Goal: Transaction & Acquisition: Book appointment/travel/reservation

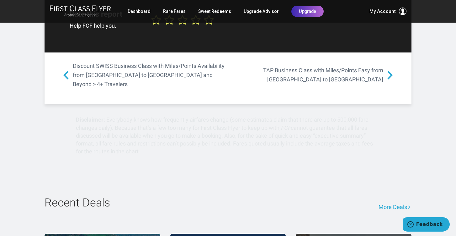
scroll to position [845, 0]
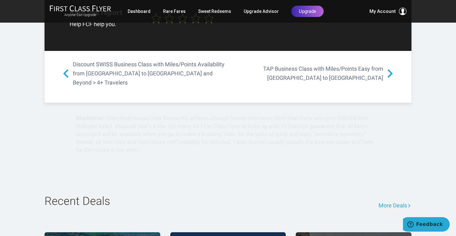
click at [384, 195] on link "More Deals" at bounding box center [395, 205] width 33 height 21
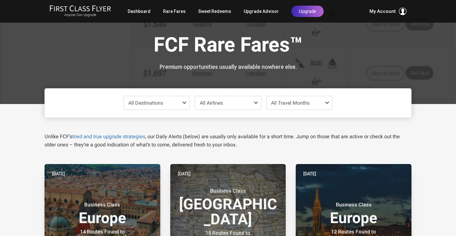
click at [185, 102] on span at bounding box center [186, 102] width 8 height 5
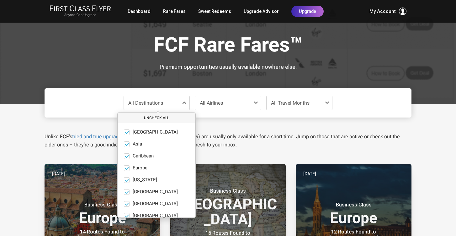
click at [159, 114] on button "Uncheck All" at bounding box center [157, 118] width 78 height 10
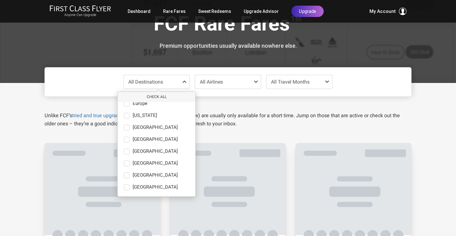
scroll to position [22, 0]
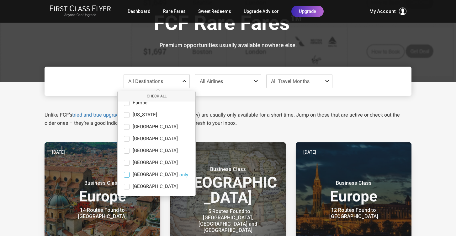
click at [128, 173] on span at bounding box center [127, 175] width 6 height 6
click at [0, 0] on input "South America only" at bounding box center [0, 0] width 0 height 0
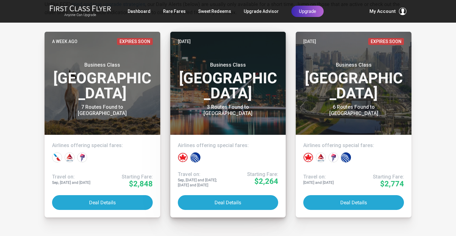
scroll to position [132, 0]
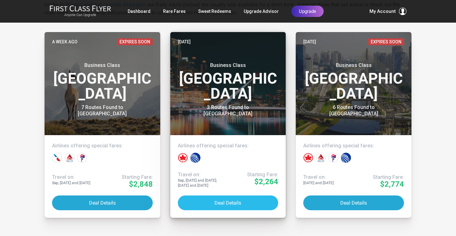
click at [234, 202] on button "Deal Details" at bounding box center [228, 202] width 101 height 15
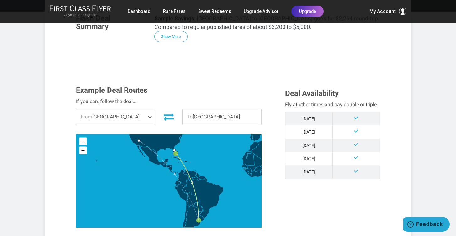
scroll to position [132, 0]
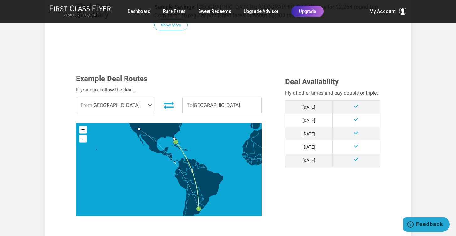
click at [151, 104] on span at bounding box center [151, 105] width 8 height 16
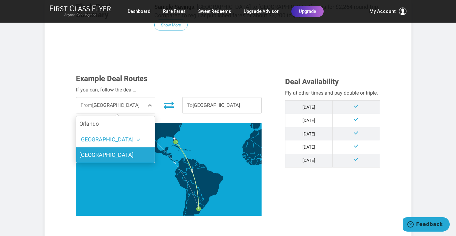
click at [135, 156] on label "Las Vegas" at bounding box center [115, 154] width 79 height 15
click at [0, 0] on input "Las Vegas" at bounding box center [0, 0] width 0 height 0
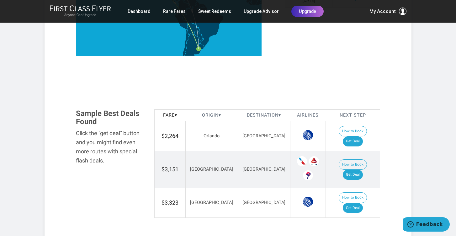
scroll to position [291, 0]
click at [360, 136] on link "Get Deal" at bounding box center [353, 141] width 20 height 10
click at [356, 203] on link "Get Deal" at bounding box center [353, 208] width 20 height 10
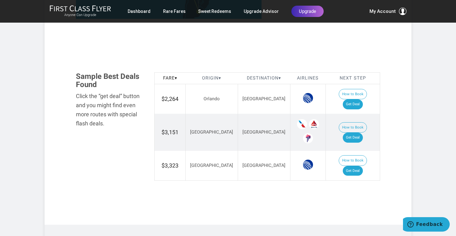
scroll to position [332, 0]
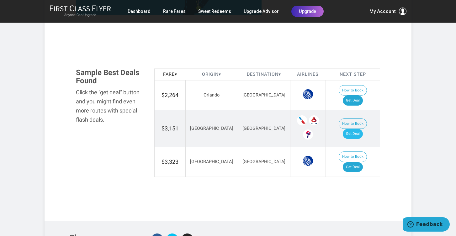
click at [358, 129] on link "Get Deal" at bounding box center [353, 134] width 20 height 10
click at [358, 162] on link "Get Deal" at bounding box center [353, 167] width 20 height 10
